Goal: Information Seeking & Learning: Learn about a topic

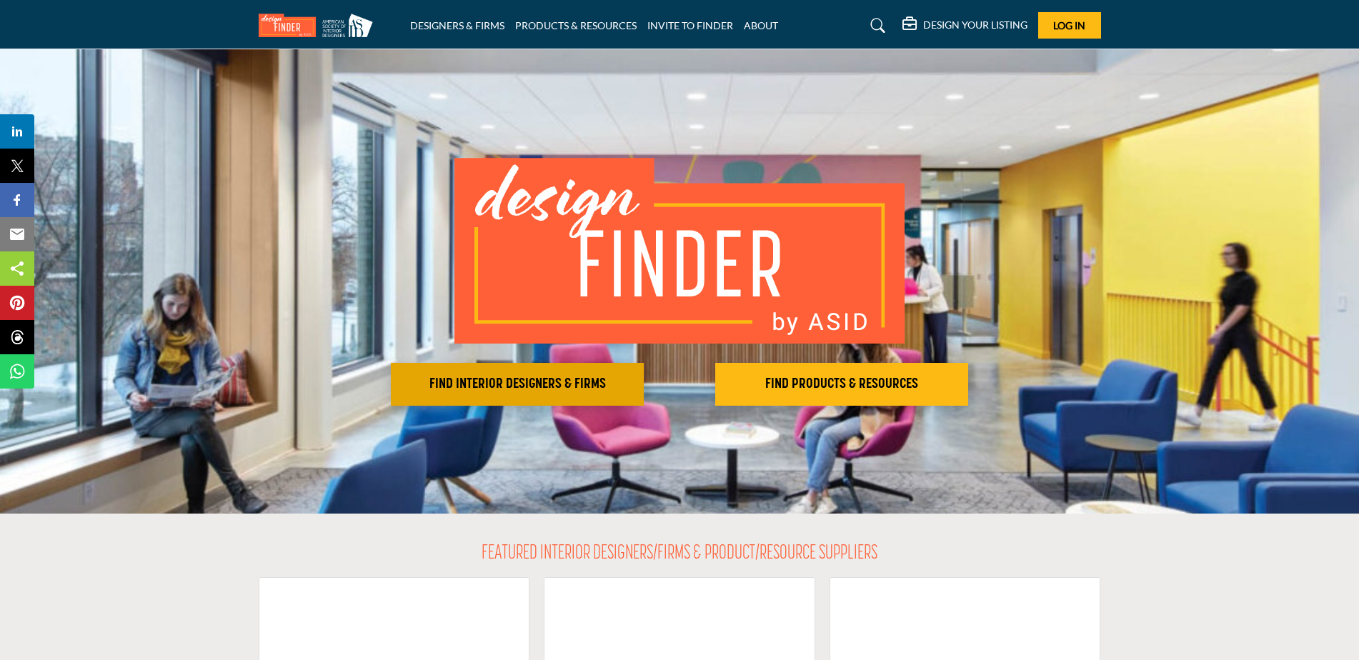
drag, startPoint x: 0, startPoint y: 0, endPoint x: 525, endPoint y: 387, distance: 652.0
click at [525, 387] on h2 "FIND INTERIOR DESIGNERS & FIRMS" at bounding box center [517, 384] width 244 height 17
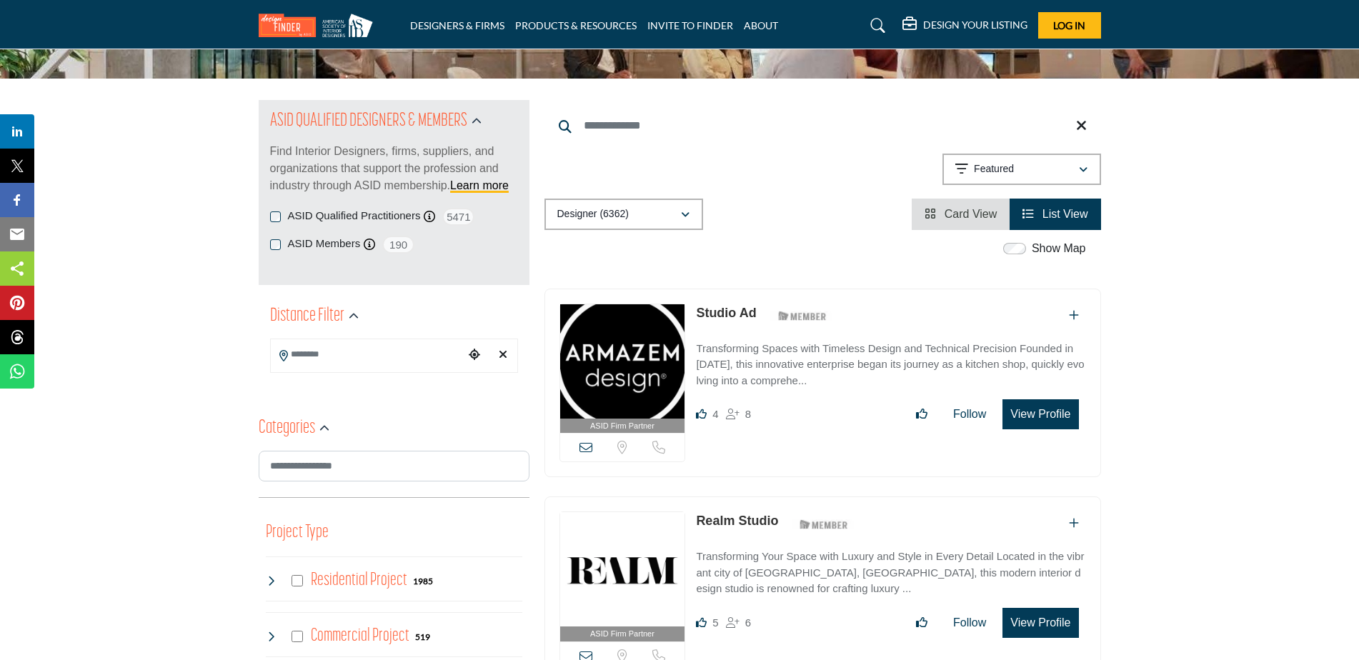
scroll to position [143, 0]
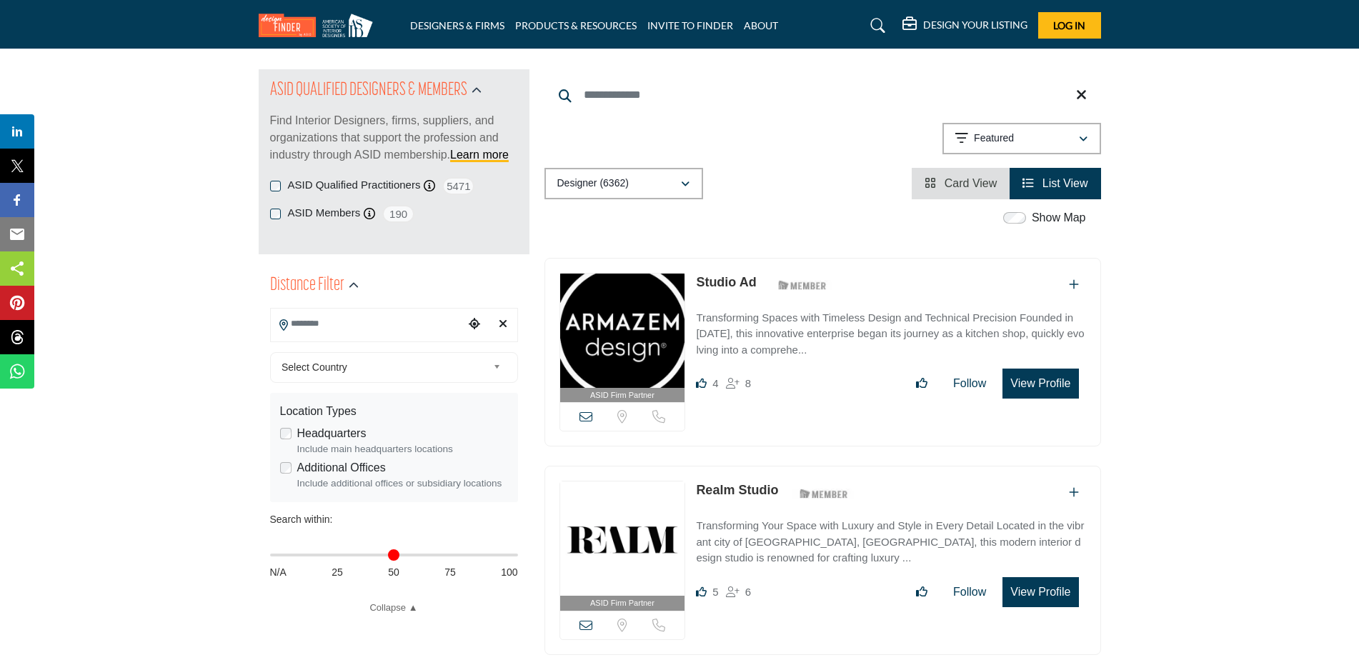
click at [399, 329] on input "Search Location" at bounding box center [367, 324] width 193 height 28
click at [329, 374] on span "Select Country" at bounding box center [384, 367] width 206 height 17
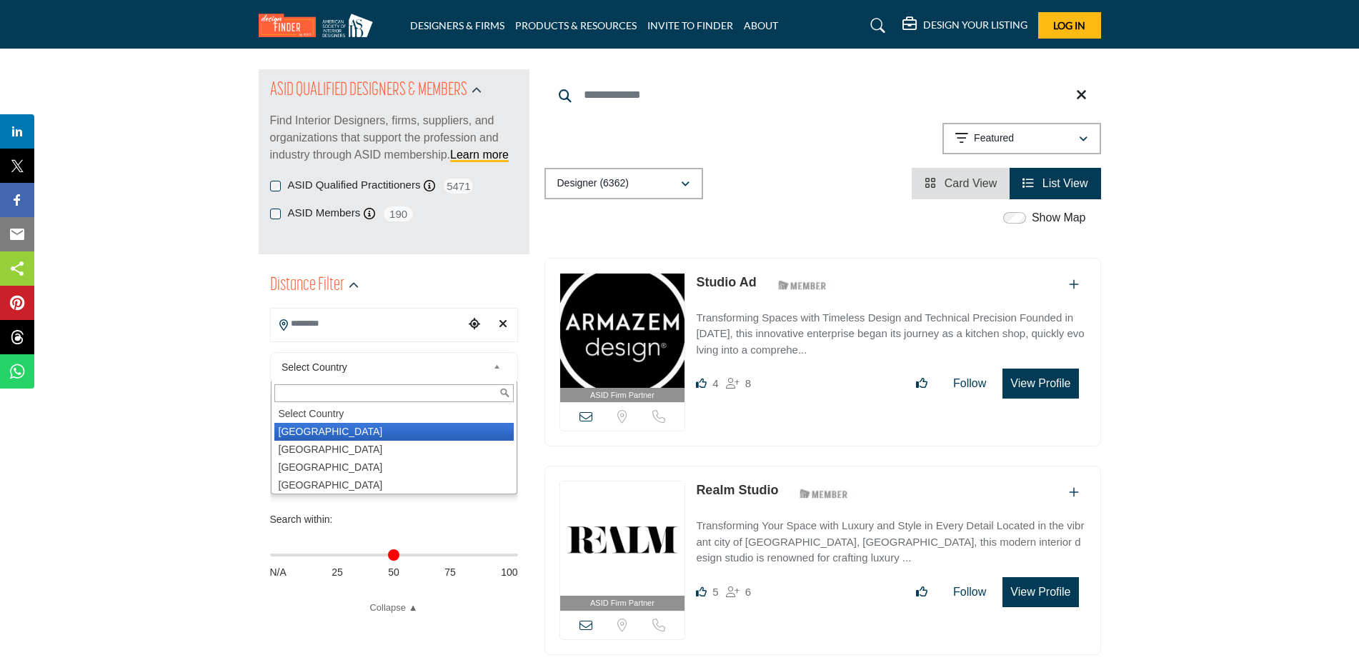
click at [327, 430] on li "United States" at bounding box center [393, 432] width 239 height 18
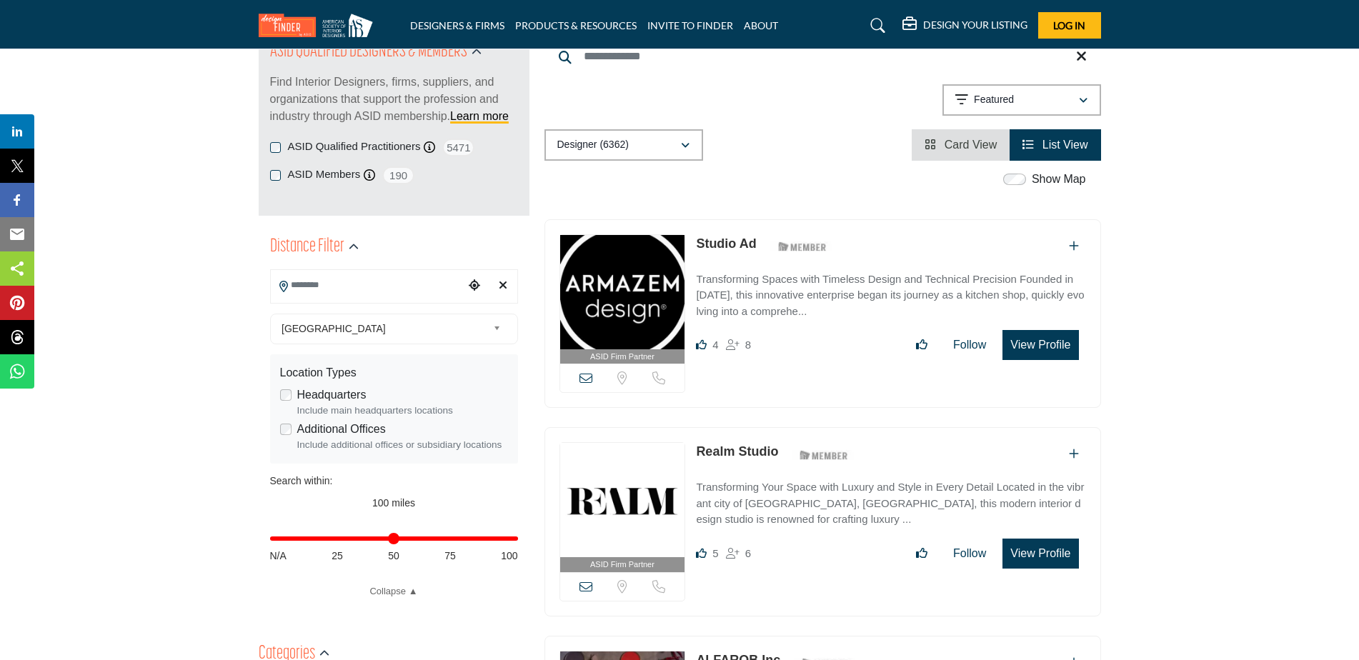
scroll to position [286, 0]
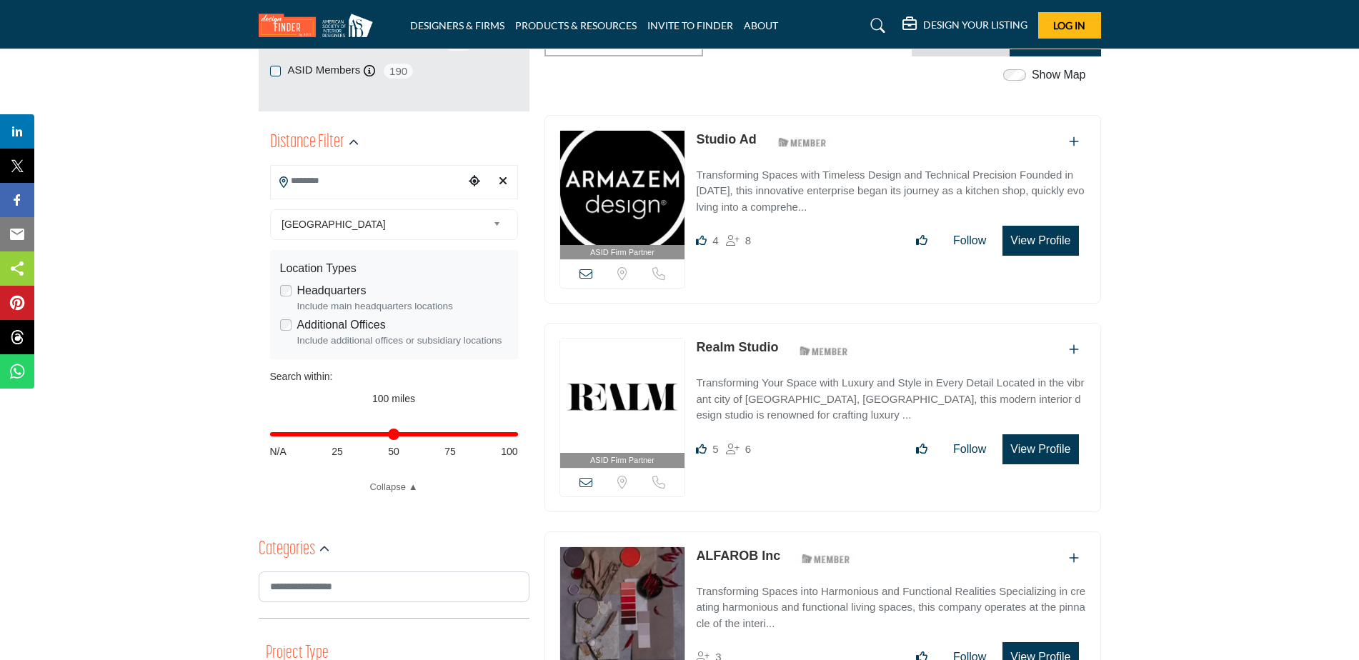
click at [397, 437] on div "Distance in miles N/A 25 50 75 100" at bounding box center [394, 442] width 248 height 56
type input "**"
click at [396, 433] on input "Distance in miles" at bounding box center [394, 434] width 248 height 3
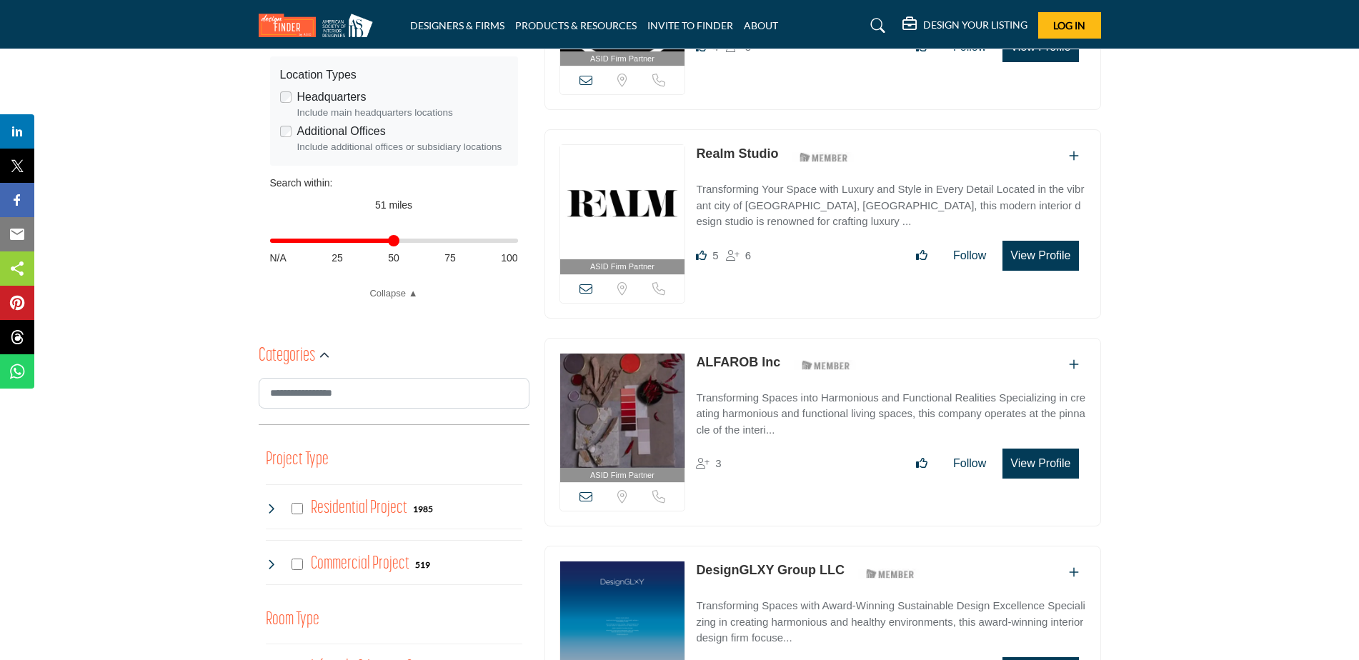
scroll to position [524, 0]
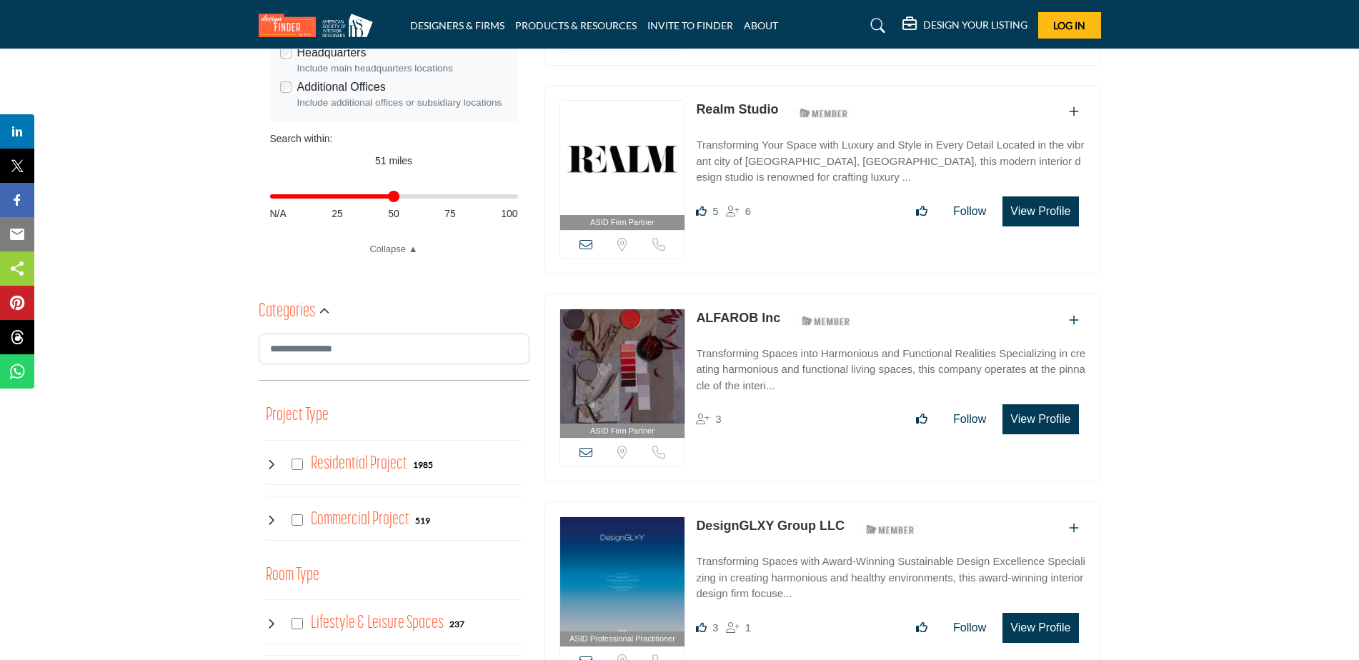
type input "**********"
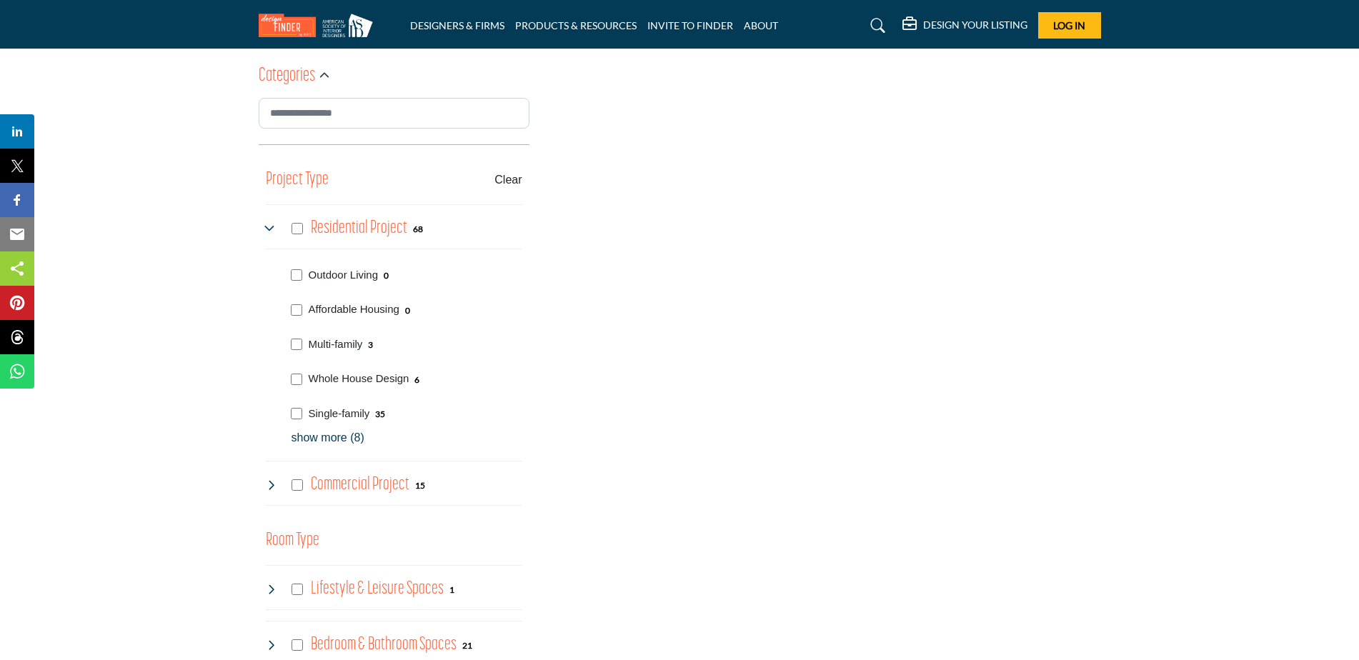
scroll to position [762, 0]
click at [324, 434] on p "show more (8)" at bounding box center [407, 435] width 231 height 17
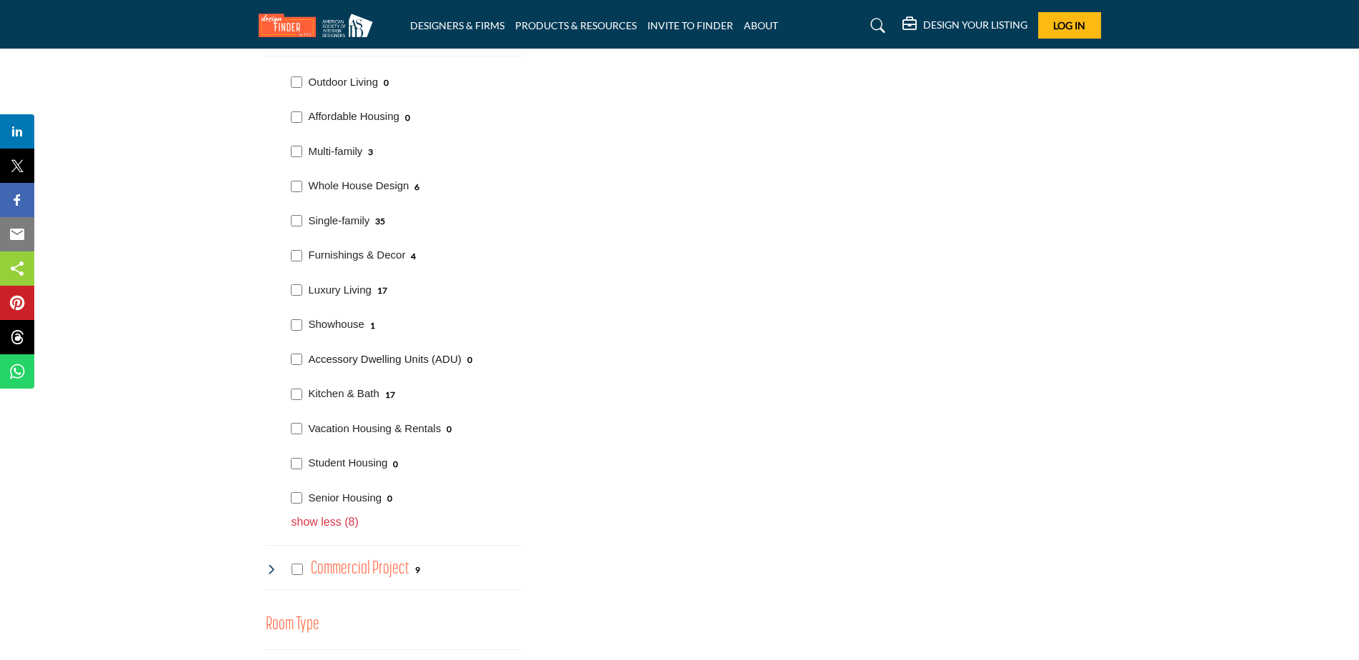
scroll to position [857, 0]
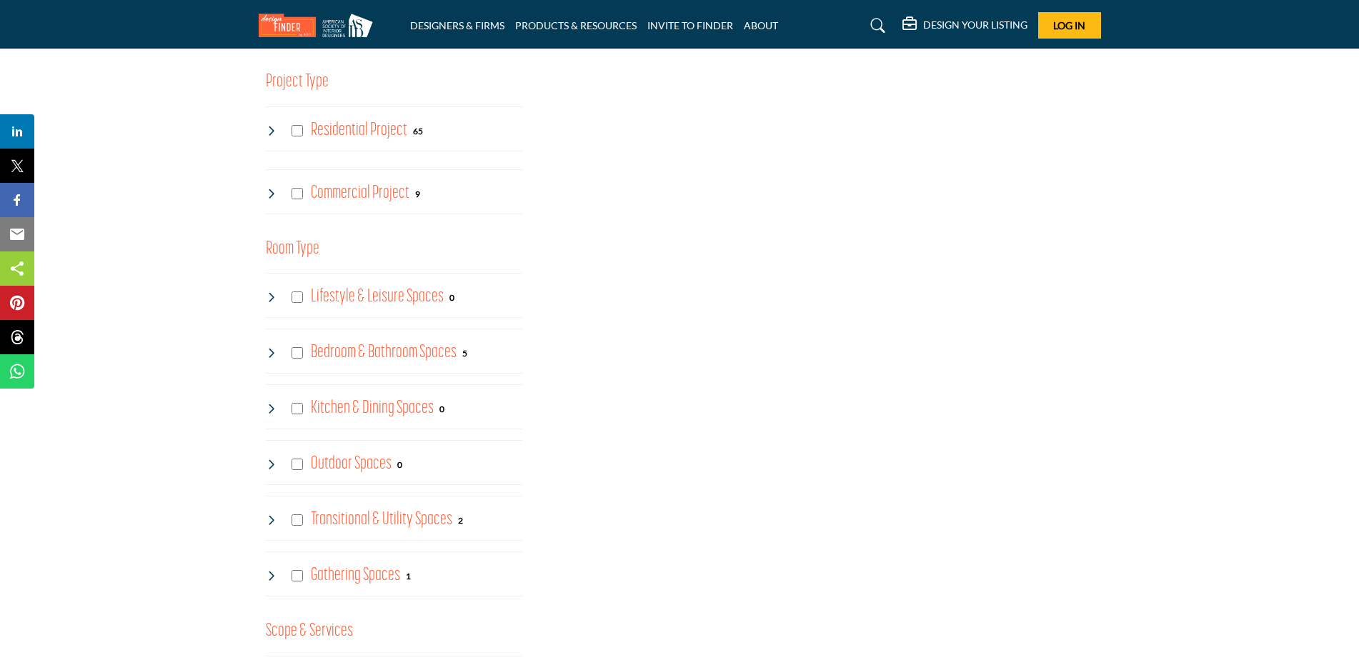
scroll to position [762, 0]
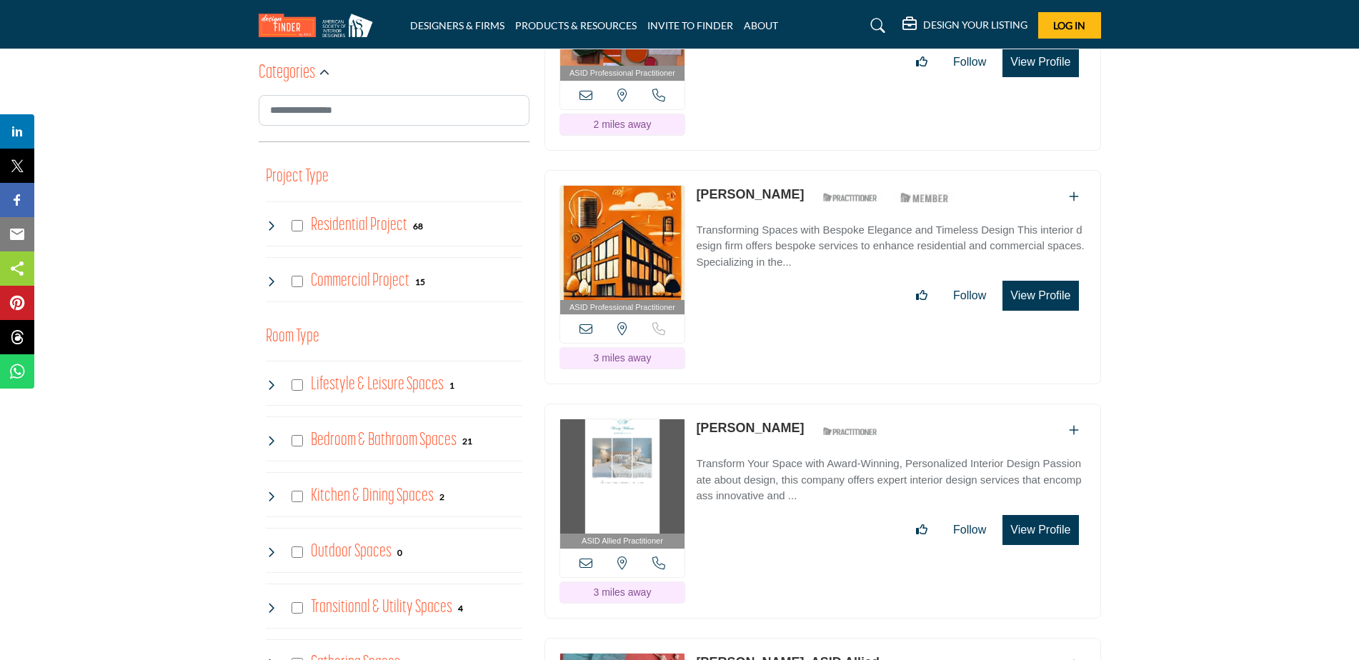
click at [272, 226] on icon at bounding box center [271, 225] width 11 height 11
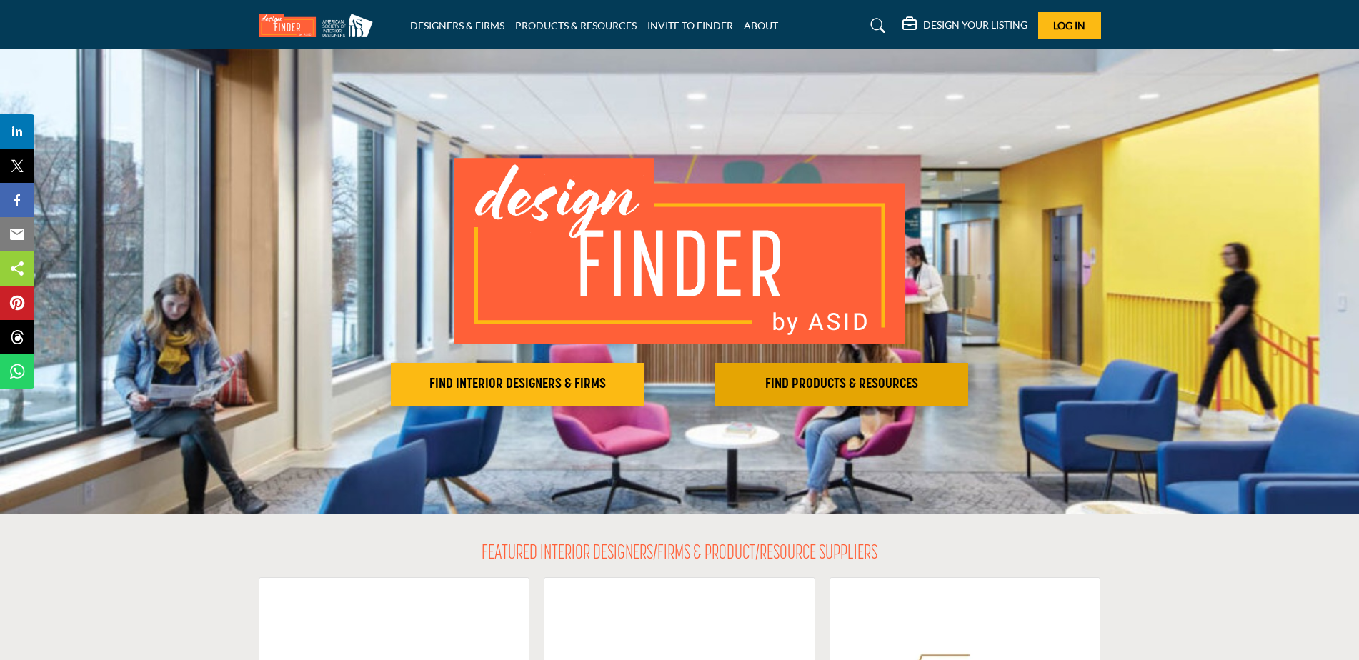
click at [639, 382] on h2 "FIND PRODUCTS & RESOURCES" at bounding box center [517, 384] width 244 height 17
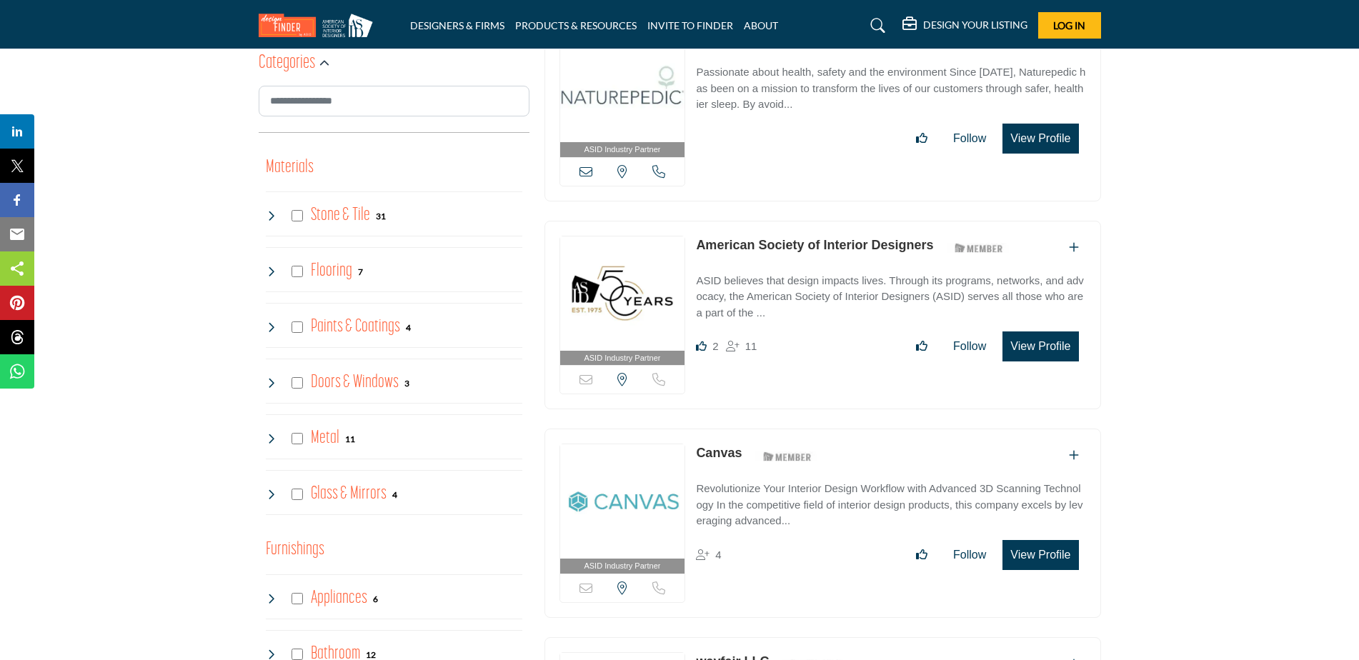
scroll to position [619, 0]
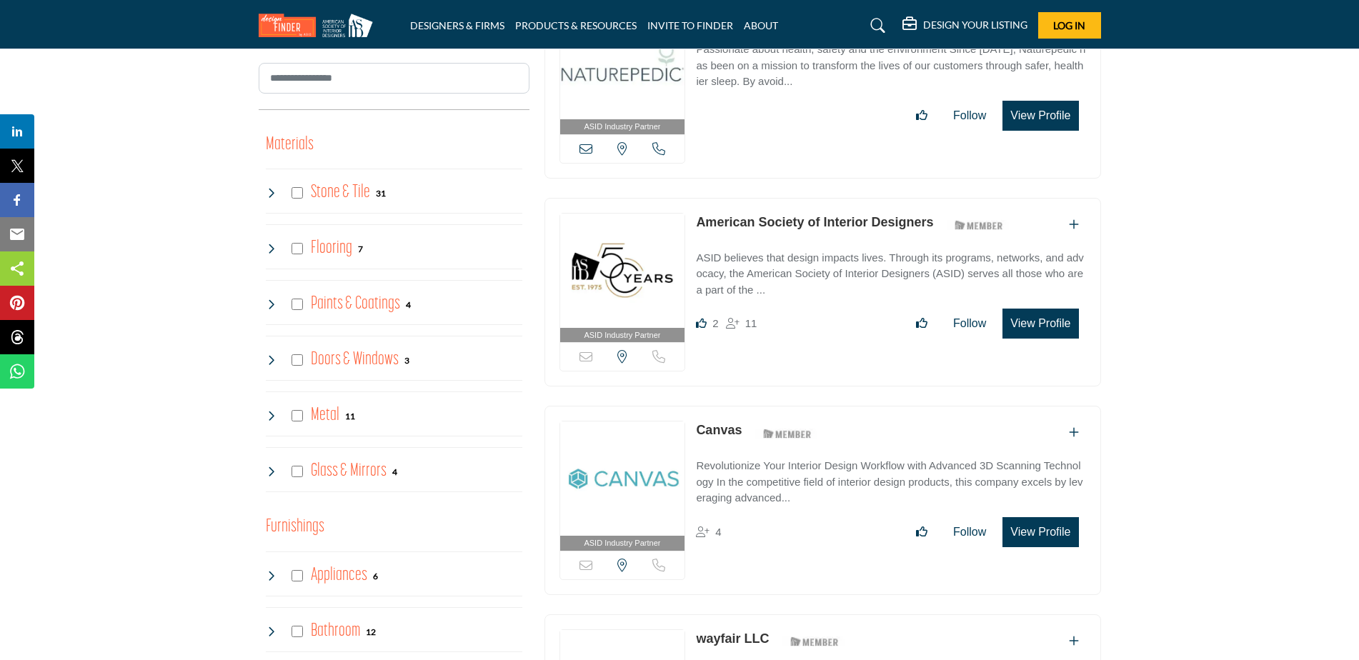
click at [266, 359] on icon at bounding box center [271, 359] width 11 height 11
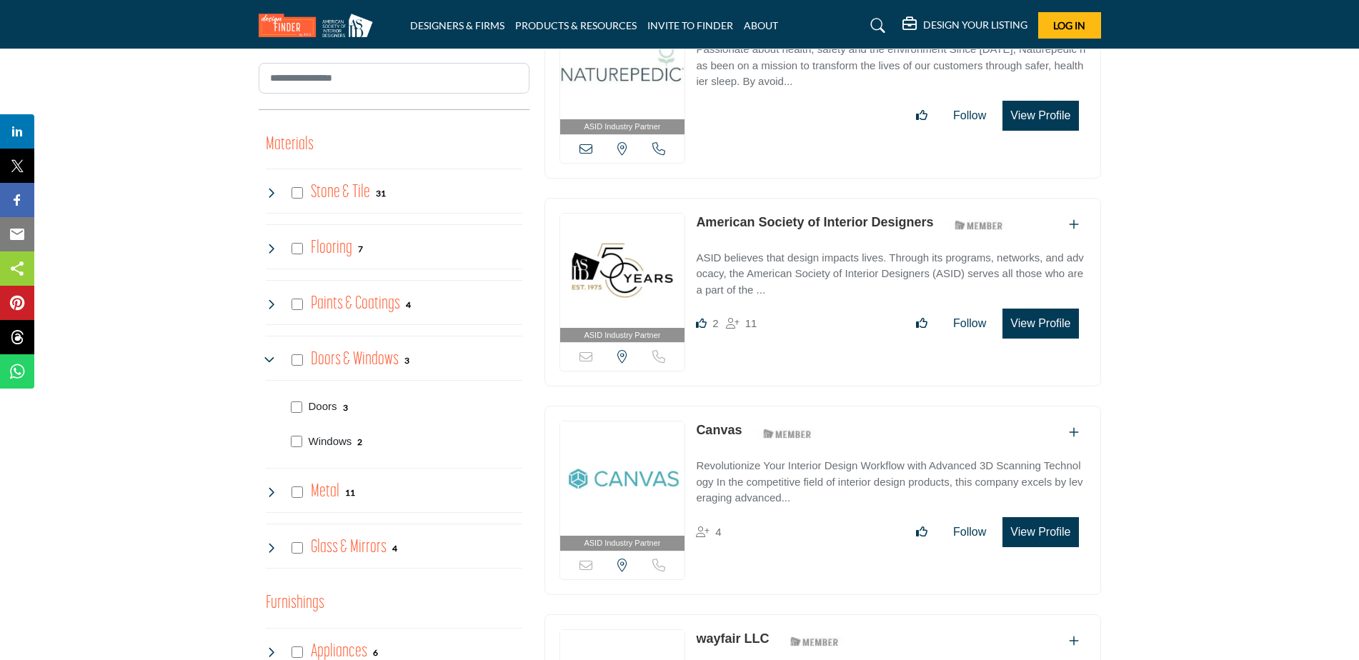
click at [267, 356] on icon at bounding box center [271, 359] width 11 height 11
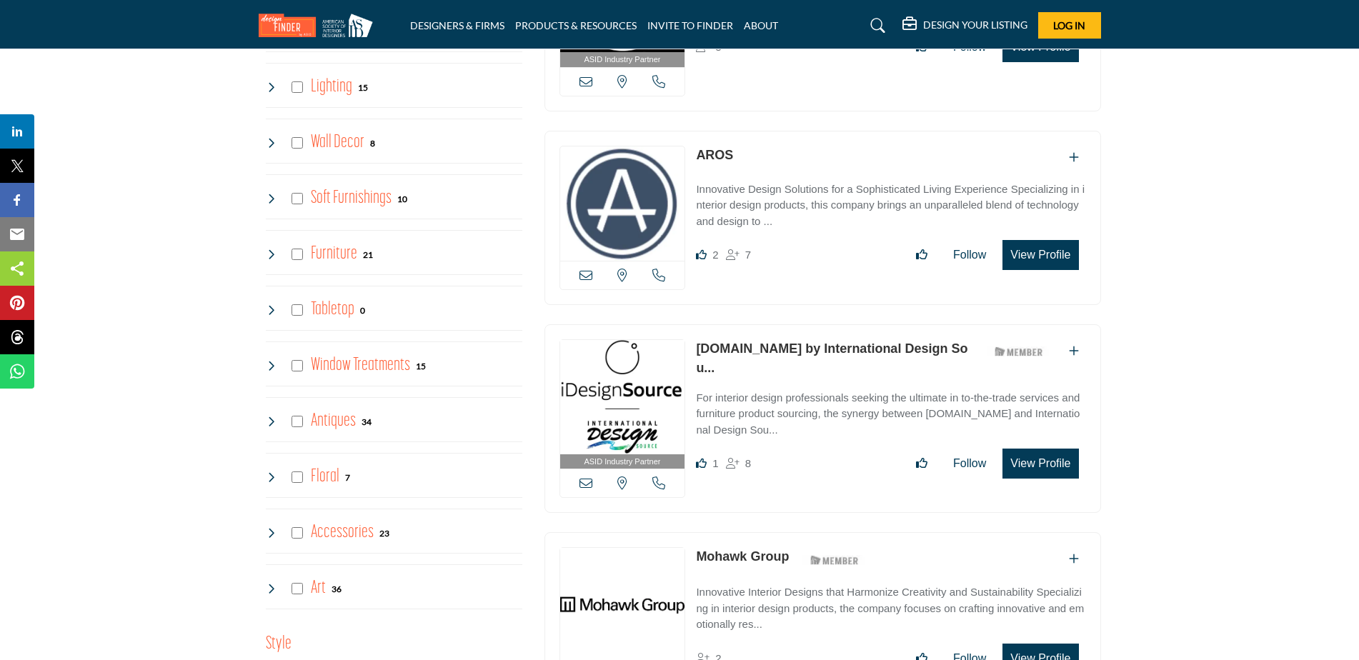
scroll to position [1953, 0]
